Goal: Transaction & Acquisition: Book appointment/travel/reservation

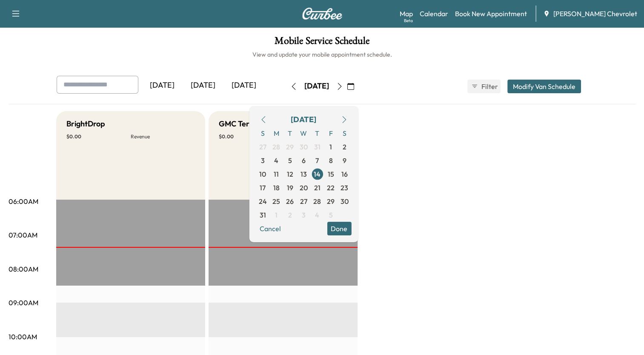
drag, startPoint x: 0, startPoint y: 0, endPoint x: 430, endPoint y: 49, distance: 432.7
click at [430, 49] on h1 "Mobile Service Schedule" at bounding box center [322, 43] width 627 height 14
click at [494, 16] on link "Book New Appointment" at bounding box center [491, 14] width 72 height 10
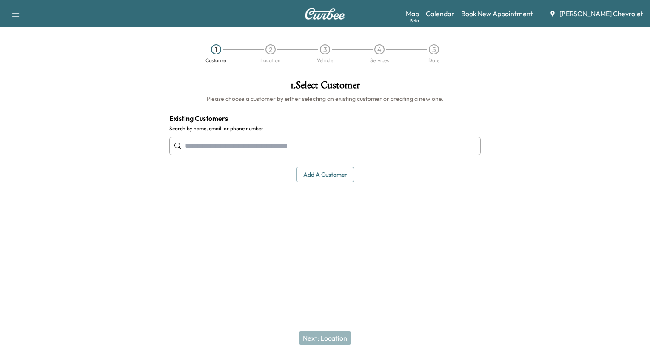
click at [373, 142] on input "text" at bounding box center [325, 146] width 312 height 18
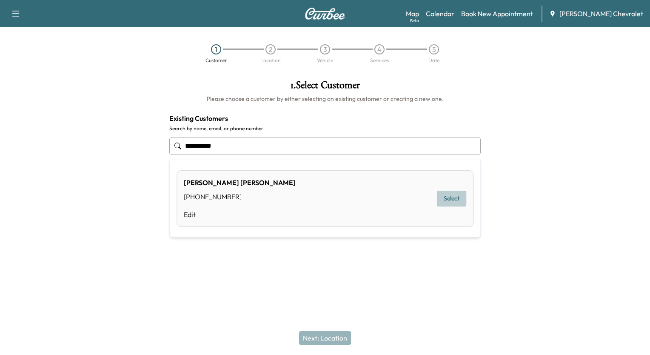
click at [443, 195] on button "Select" at bounding box center [451, 199] width 29 height 16
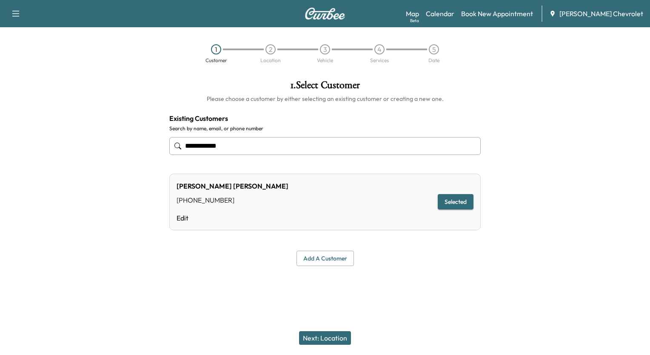
type input "**********"
click at [326, 336] on button "Next: Location" at bounding box center [325, 338] width 52 height 14
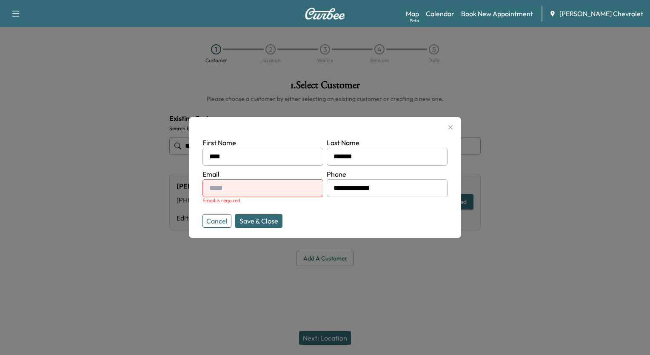
click at [284, 186] on input "text" at bounding box center [263, 188] width 121 height 18
click at [250, 225] on button "Save & Close" at bounding box center [259, 221] width 48 height 14
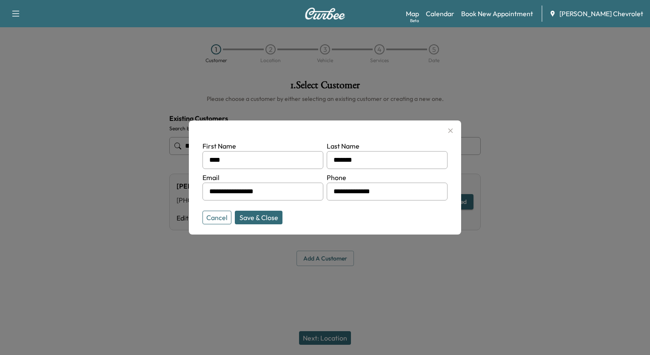
type input "**********"
click at [273, 217] on button "Save & Close" at bounding box center [259, 218] width 48 height 14
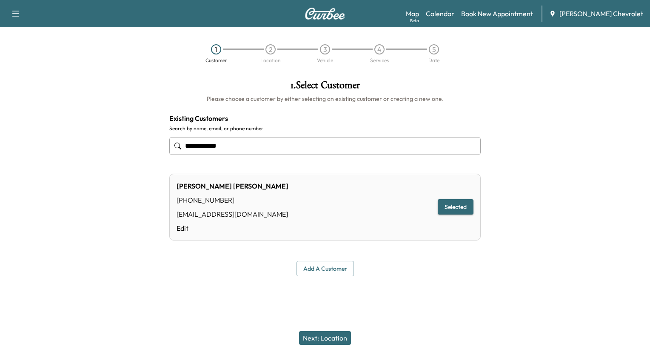
click at [335, 334] on button "Next: Location" at bounding box center [325, 338] width 52 height 14
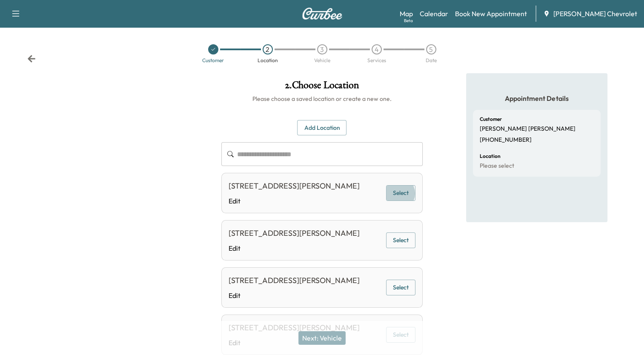
click at [399, 199] on button "Select" at bounding box center [400, 193] width 29 height 16
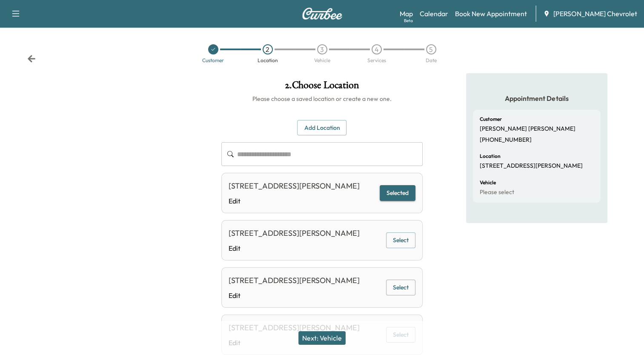
click at [336, 340] on button "Next: Vehicle" at bounding box center [321, 338] width 47 height 14
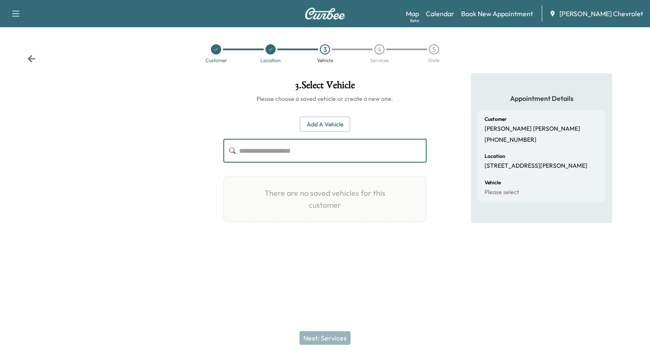
click at [358, 154] on input "text" at bounding box center [333, 151] width 188 height 24
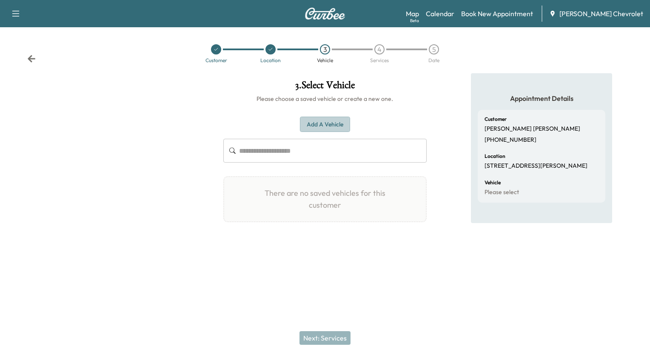
click at [343, 127] on button "Add a Vehicle" at bounding box center [325, 125] width 50 height 16
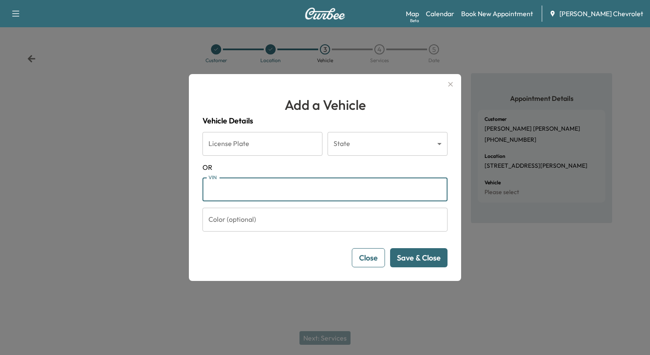
click at [294, 186] on input "VIN" at bounding box center [325, 189] width 245 height 24
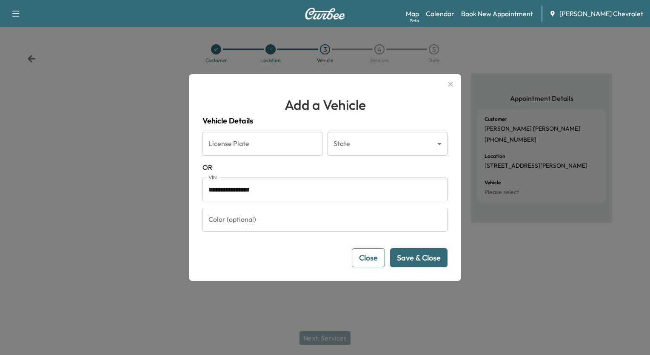
click at [311, 249] on div "Close Save & Close" at bounding box center [325, 257] width 245 height 19
click at [408, 255] on button "Save & Close" at bounding box center [418, 257] width 57 height 19
click at [400, 256] on button "Save & Close" at bounding box center [418, 257] width 57 height 19
drag, startPoint x: 400, startPoint y: 256, endPoint x: 319, endPoint y: 190, distance: 104.4
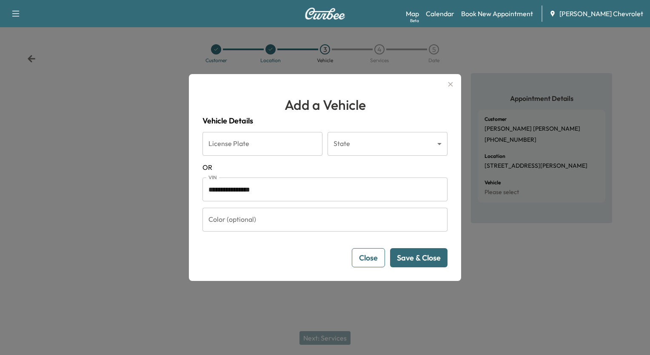
click at [319, 190] on form "**********" at bounding box center [325, 199] width 245 height 135
click at [319, 190] on input "**********" at bounding box center [325, 189] width 245 height 24
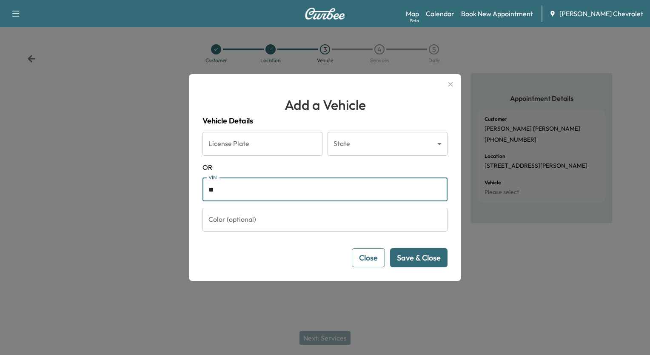
type input "*"
type input "**********"
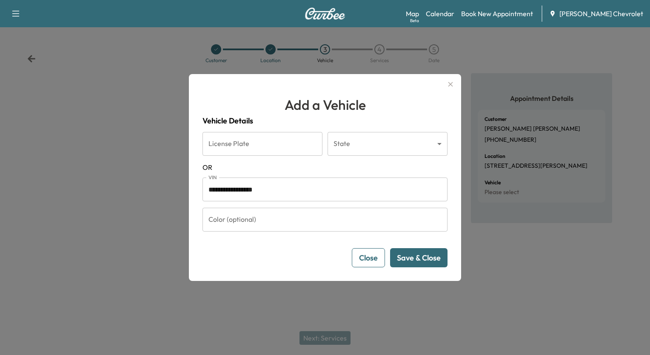
click at [398, 252] on button "Save & Close" at bounding box center [418, 257] width 57 height 19
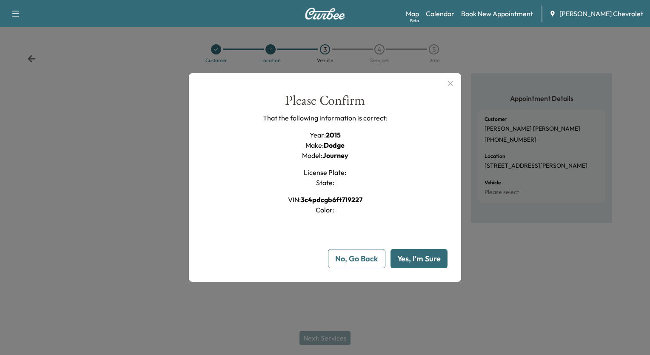
click at [366, 254] on button "No, Go Back" at bounding box center [356, 258] width 57 height 19
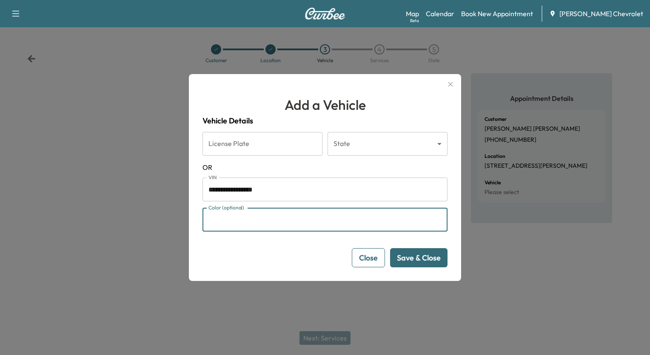
click at [317, 212] on input "Color (optional)" at bounding box center [325, 220] width 245 height 24
type input "*****"
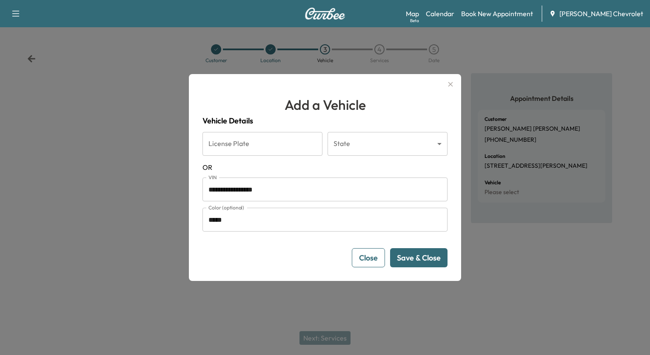
click at [430, 255] on button "Save & Close" at bounding box center [418, 257] width 57 height 19
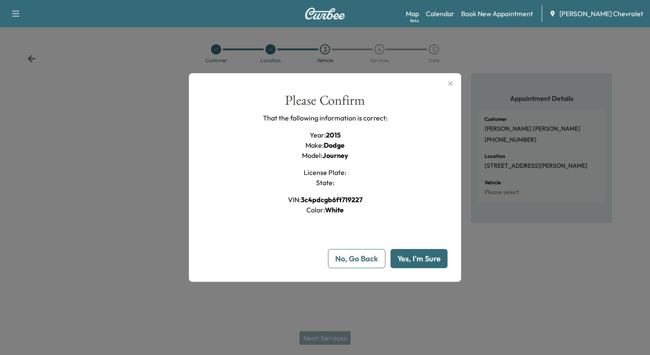
click at [430, 255] on button "Yes, I'm Sure" at bounding box center [419, 258] width 57 height 19
click at [412, 266] on button "Yes, I'm Sure" at bounding box center [419, 258] width 57 height 19
click at [375, 255] on button "No, Go Back" at bounding box center [356, 258] width 57 height 19
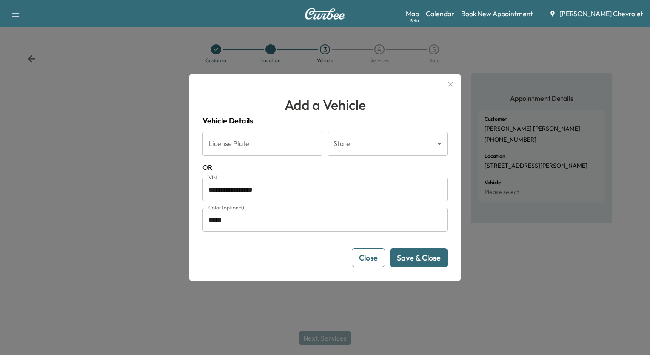
click at [411, 255] on button "Save & Close" at bounding box center [418, 257] width 57 height 19
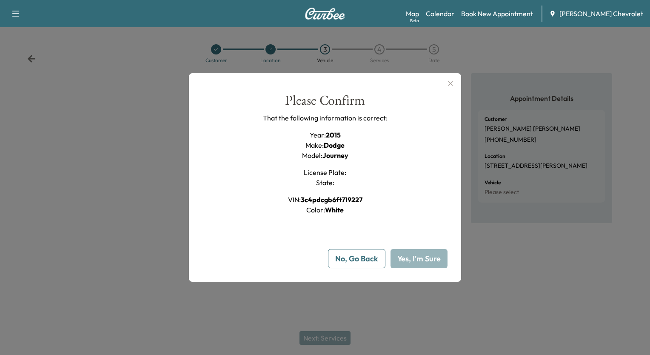
click at [411, 255] on button "Yes, I'm Sure" at bounding box center [419, 258] width 57 height 19
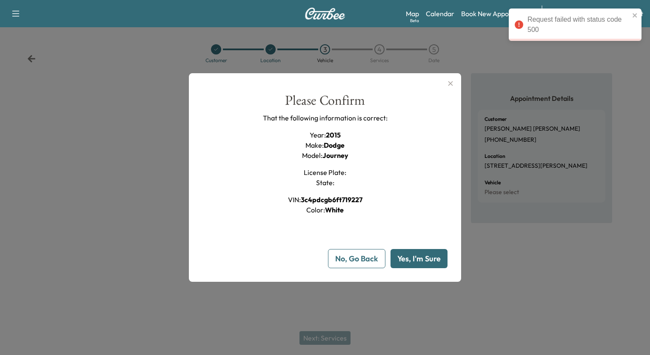
click at [411, 255] on button "Yes, I'm Sure" at bounding box center [419, 258] width 57 height 19
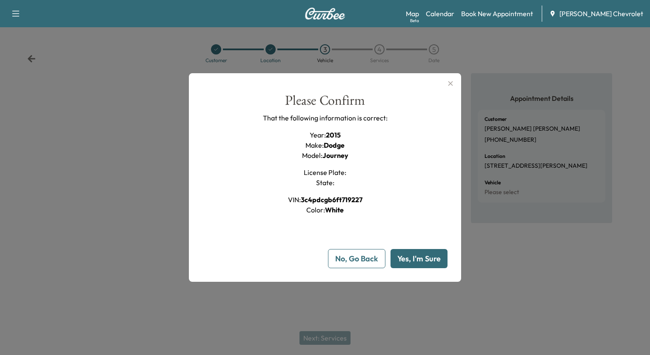
click at [456, 83] on button "button" at bounding box center [450, 84] width 14 height 14
